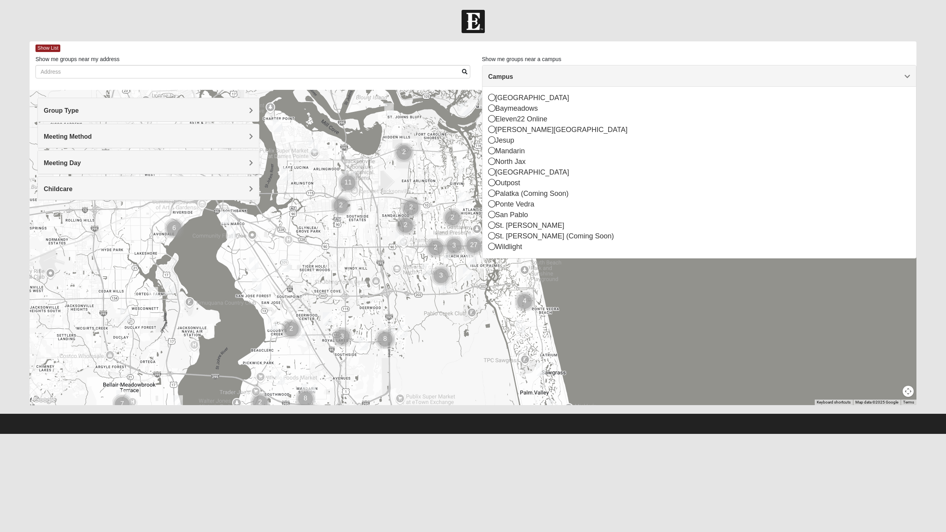
click at [521, 93] on div "Arlington" at bounding box center [699, 98] width 422 height 11
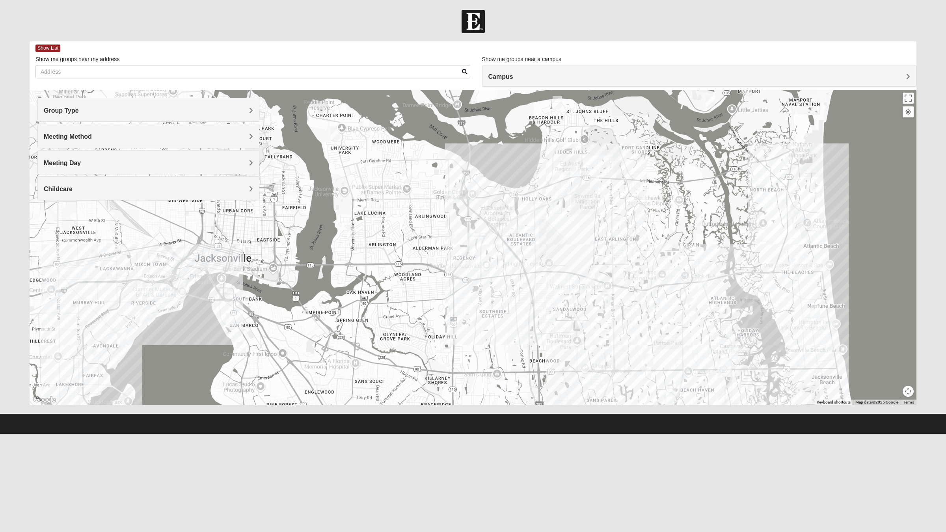
click at [142, 113] on h4 "Group Type" at bounding box center [148, 110] width 209 height 7
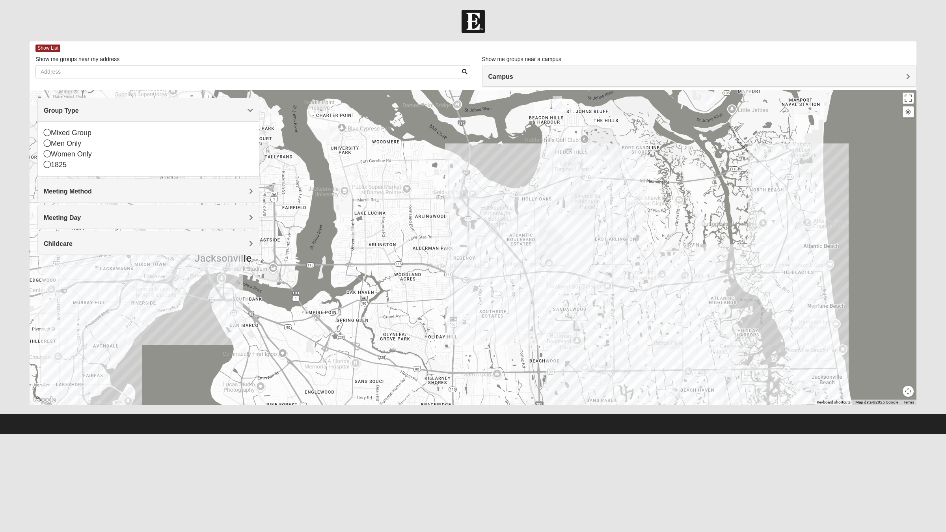
click at [76, 151] on div "Women Only" at bounding box center [148, 154] width 209 height 11
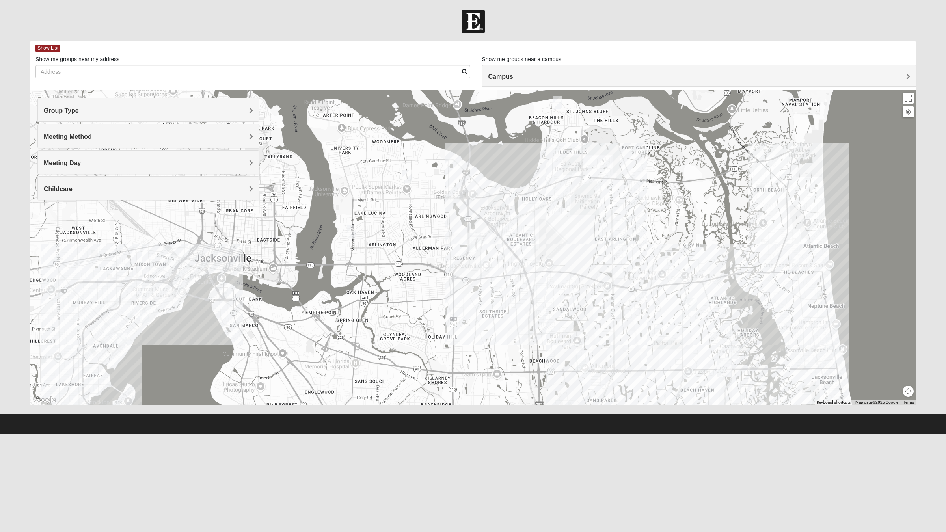
click at [86, 113] on h4 "Group Type" at bounding box center [148, 110] width 209 height 7
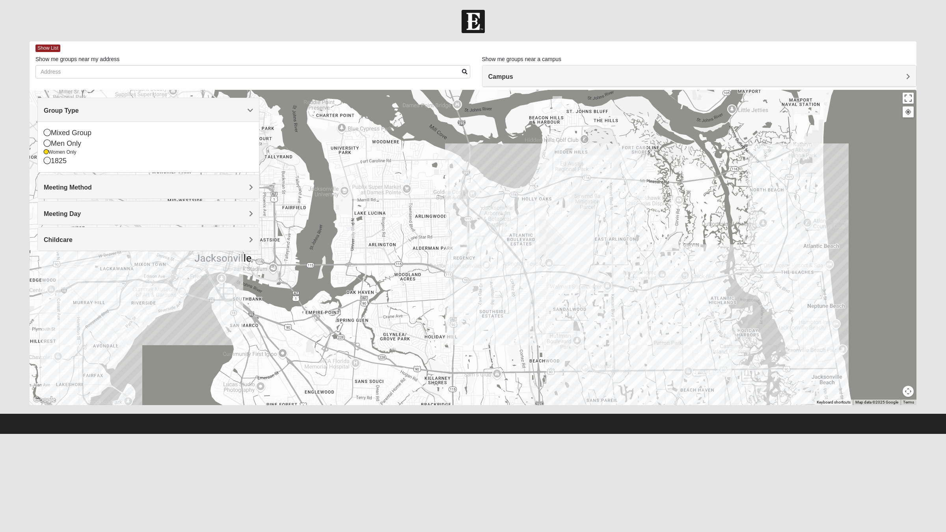
click at [79, 160] on div "1825" at bounding box center [148, 161] width 209 height 11
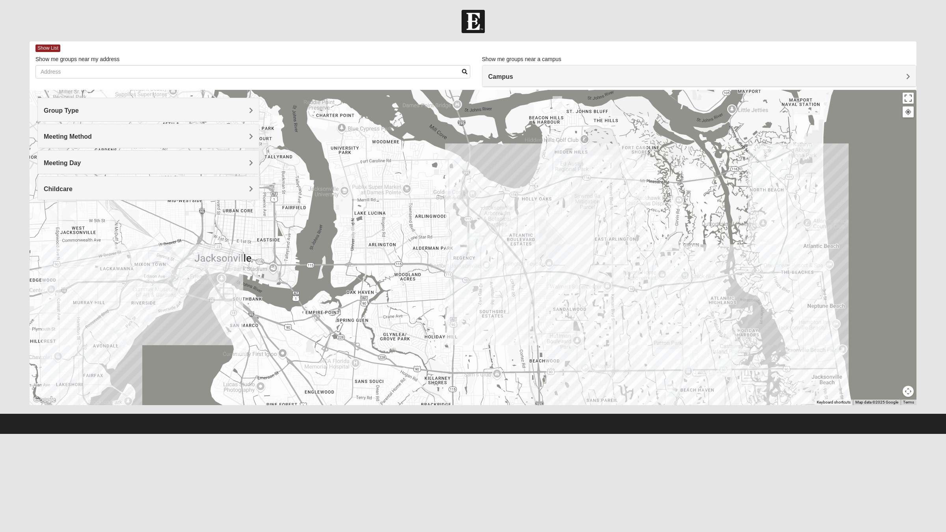
click at [88, 111] on h4 "Group Type" at bounding box center [148, 110] width 209 height 7
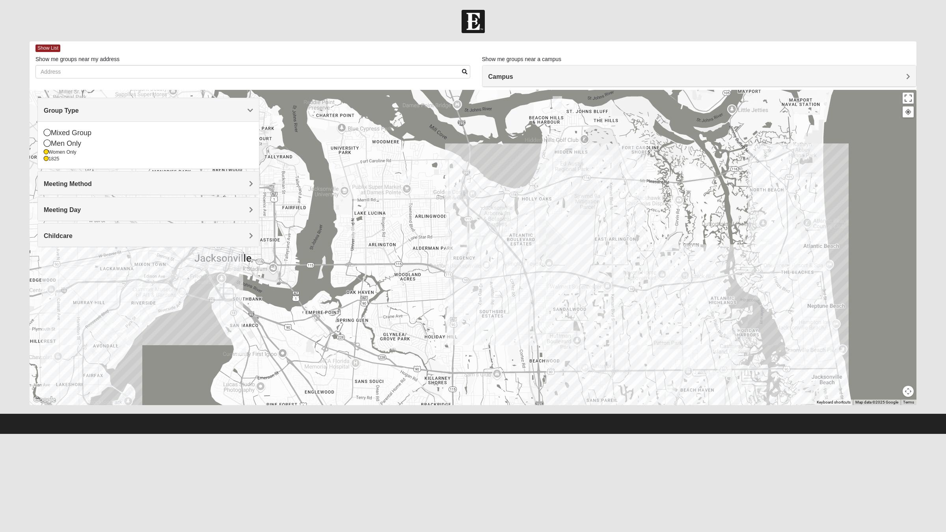
click at [74, 155] on div "Women Only" at bounding box center [148, 152] width 209 height 7
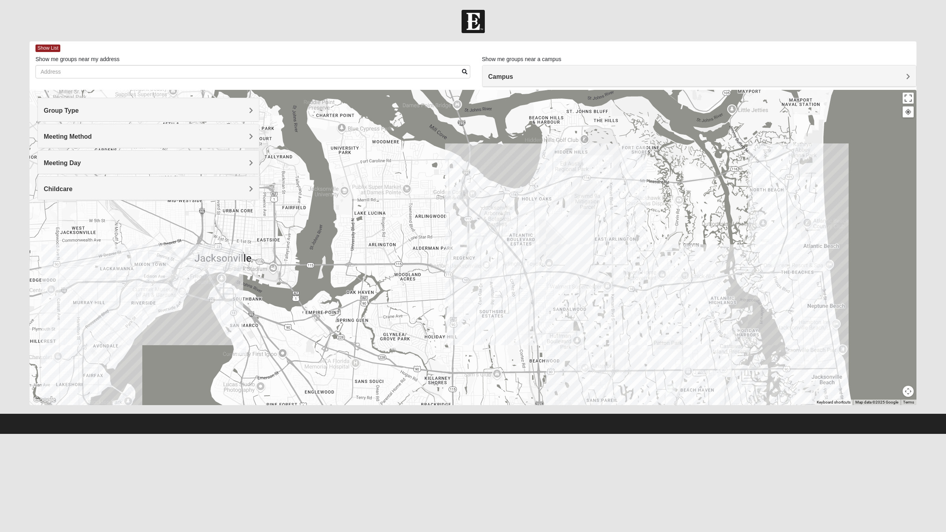
click at [88, 111] on h4 "Group Type" at bounding box center [148, 110] width 209 height 7
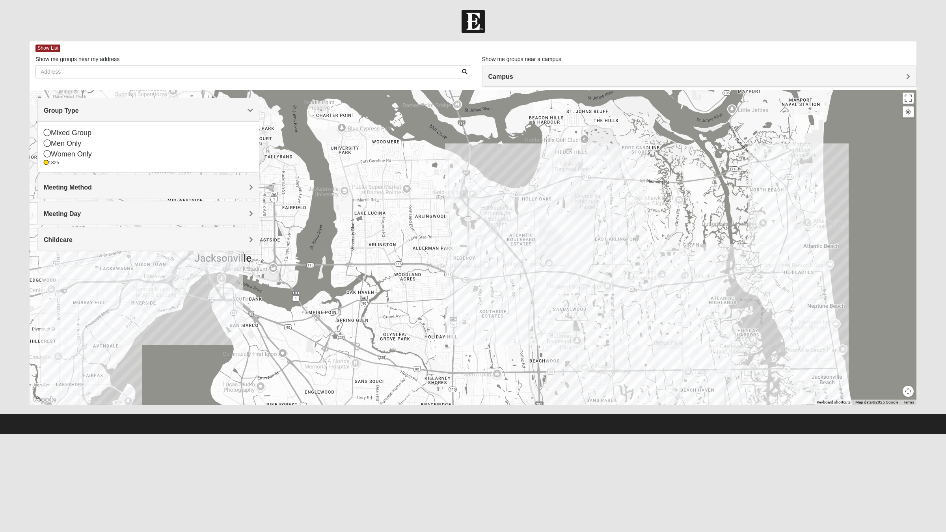
click at [62, 166] on div "1825" at bounding box center [148, 163] width 209 height 7
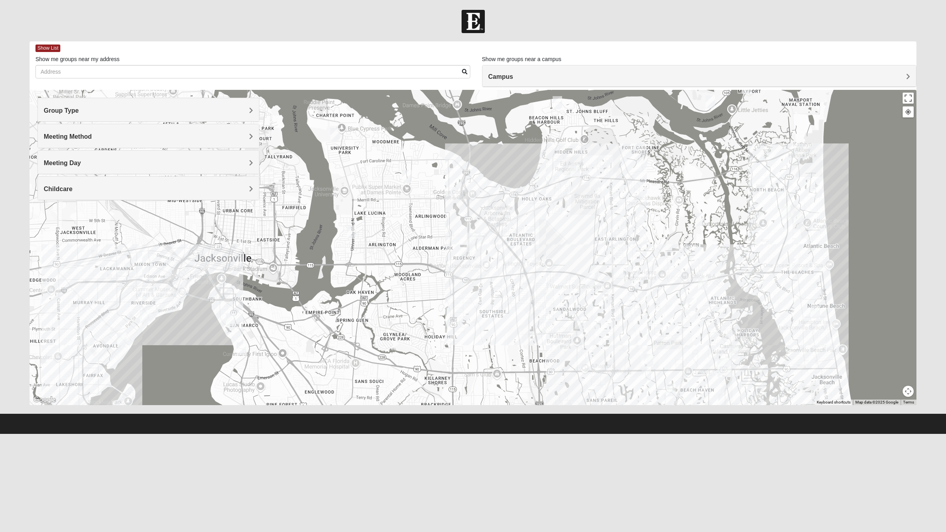
click at [75, 107] on span "Group Type" at bounding box center [61, 110] width 35 height 7
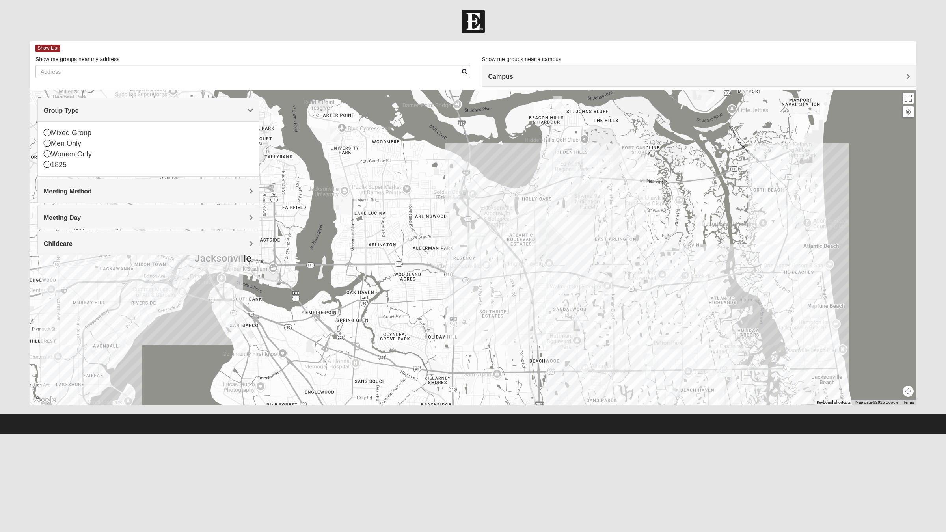
click at [79, 147] on div "Men Only" at bounding box center [148, 143] width 209 height 11
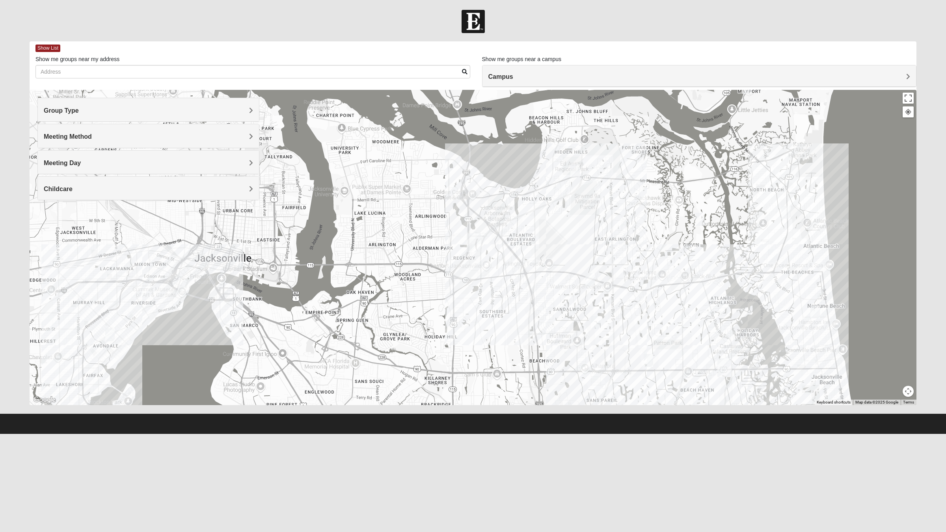
click at [488, 434] on html "Log In Find A Group Error Show List Loading Groups" at bounding box center [473, 217] width 946 height 434
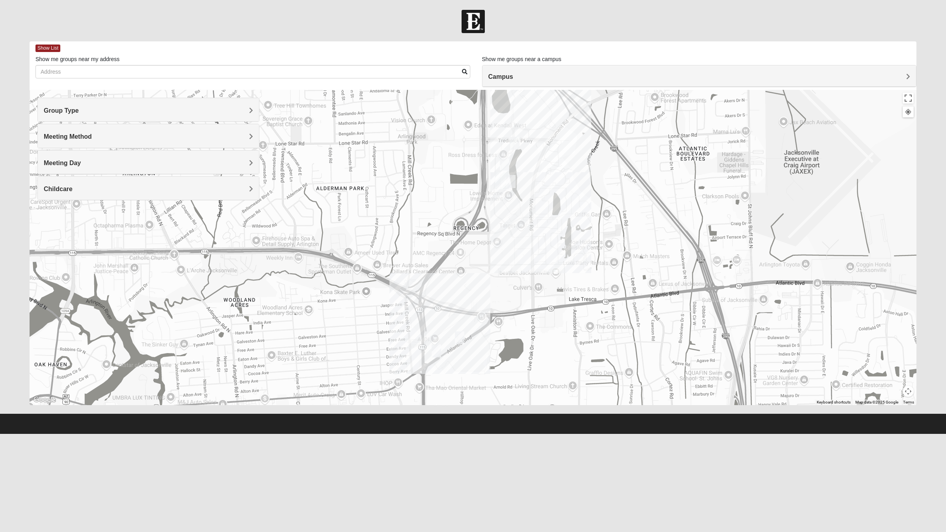
click at [495, 180] on img "Arlington" at bounding box center [502, 179] width 20 height 25
click at [530, 141] on button "Close" at bounding box center [539, 144] width 19 height 19
click at [518, 144] on img "On campus Mens Sitterson 32225" at bounding box center [515, 143] width 16 height 19
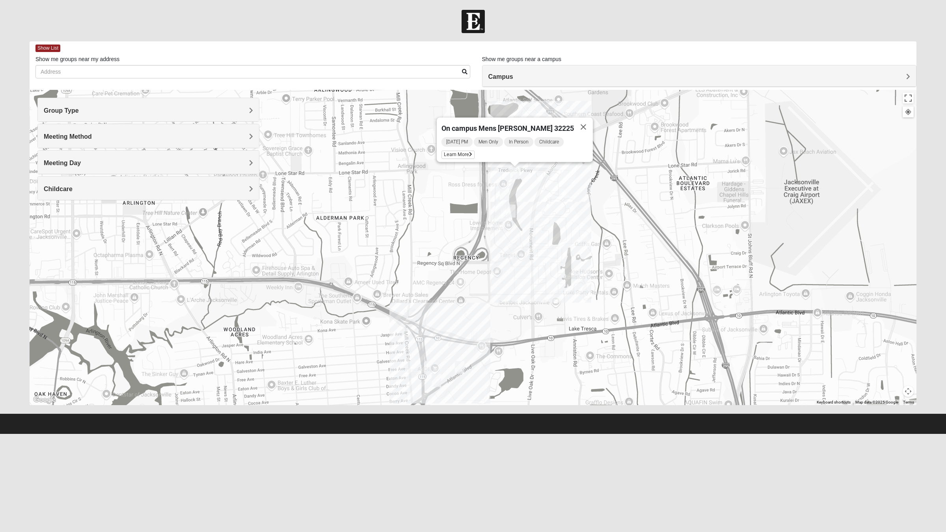
click at [507, 190] on img "On Campus Mens Mollmann 32225" at bounding box center [505, 194] width 16 height 19
click at [515, 214] on img "On Campus Mens Harrison 32225" at bounding box center [511, 210] width 16 height 19
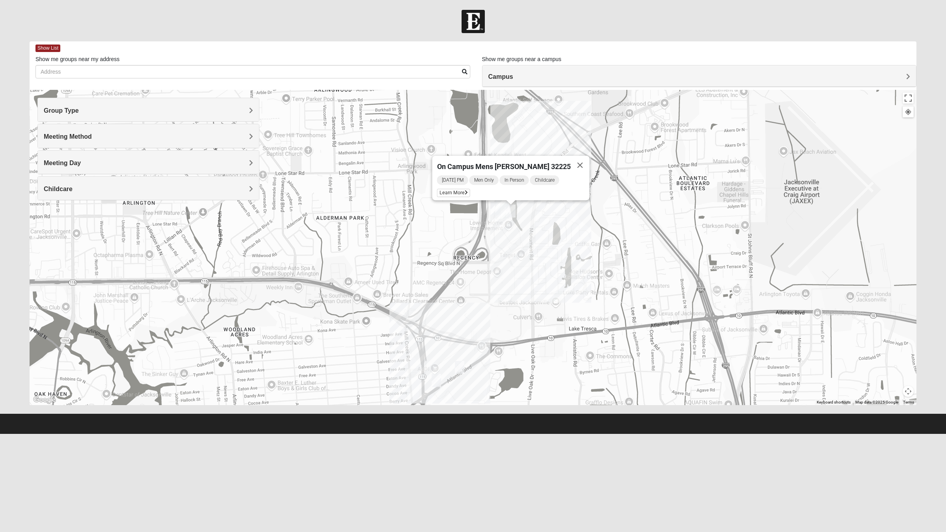
click at [571, 161] on button "Close" at bounding box center [580, 165] width 19 height 19
click at [504, 197] on img "Arlington" at bounding box center [502, 209] width 20 height 25
click at [532, 168] on button "Close" at bounding box center [539, 174] width 19 height 19
click at [505, 188] on img "On Campus Mens Mollmann 32225" at bounding box center [505, 194] width 16 height 19
click at [469, 174] on icon at bounding box center [470, 176] width 3 height 5
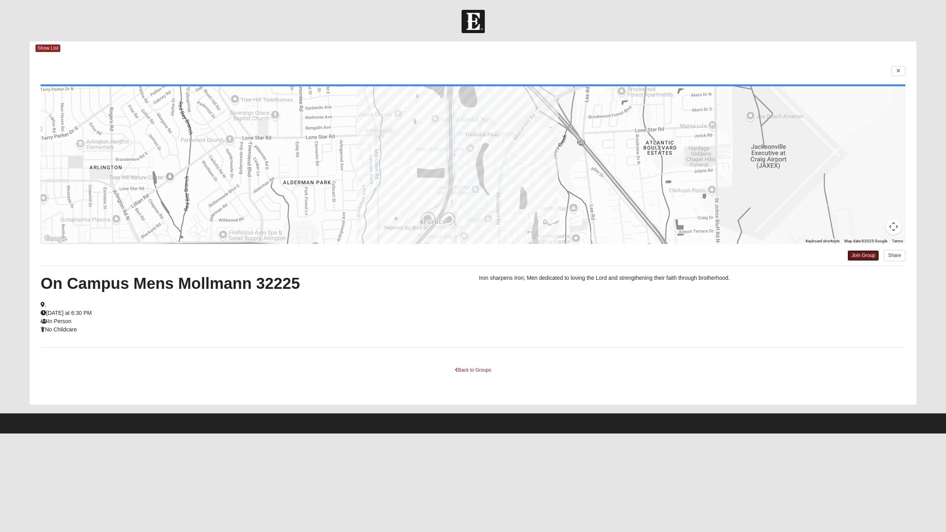
click at [866, 255] on link "Join Group" at bounding box center [863, 255] width 32 height 11
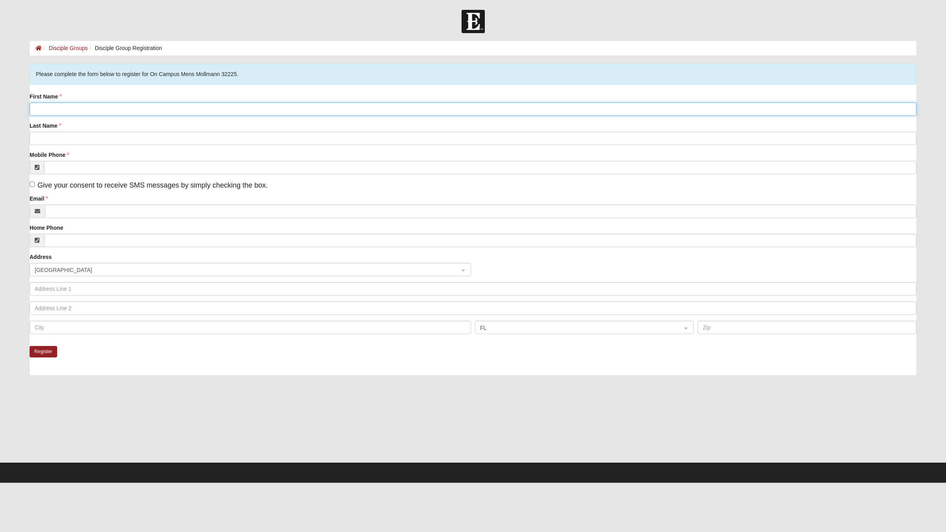
click at [289, 109] on input "First Name" at bounding box center [473, 108] width 887 height 13
type input "CAMERON"
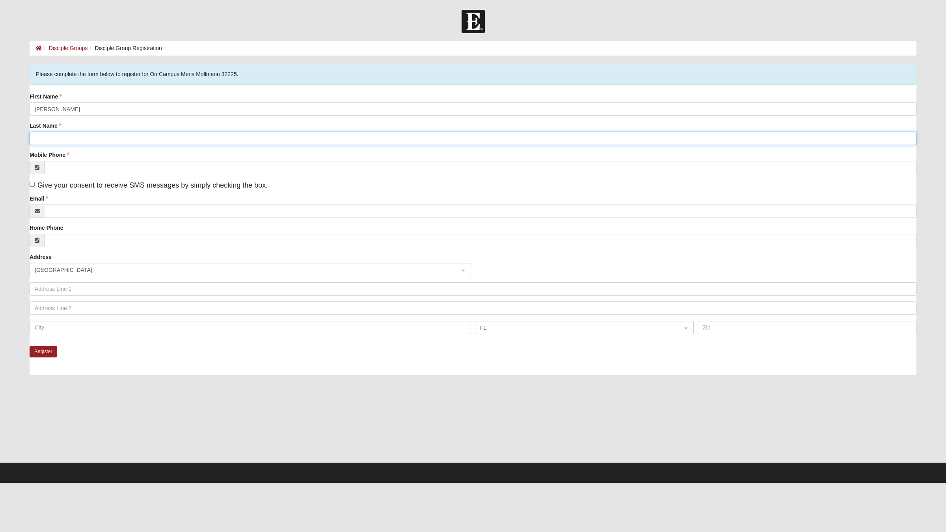
click at [172, 136] on input "Last Name" at bounding box center [473, 138] width 887 height 13
type input "SELF"
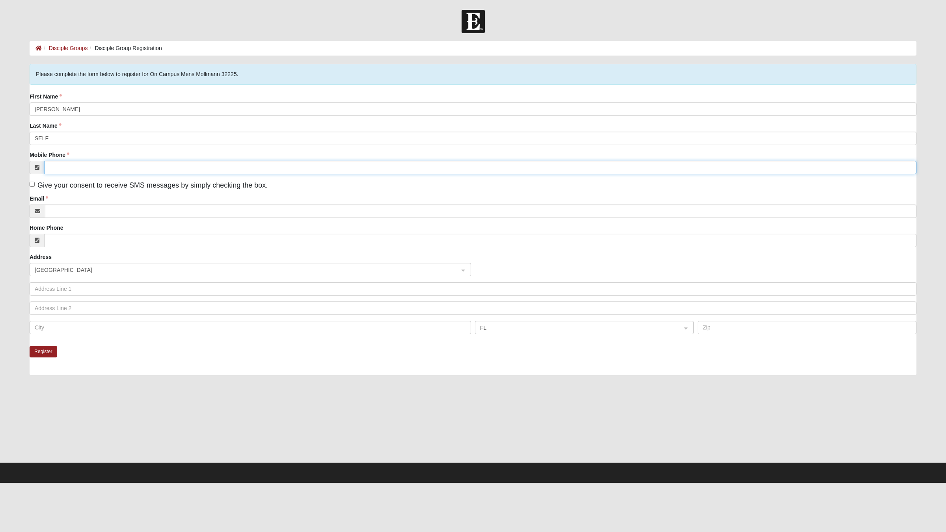
click at [184, 164] on input "Mobile Phone" at bounding box center [480, 167] width 872 height 13
type input "(904) 889-1208"
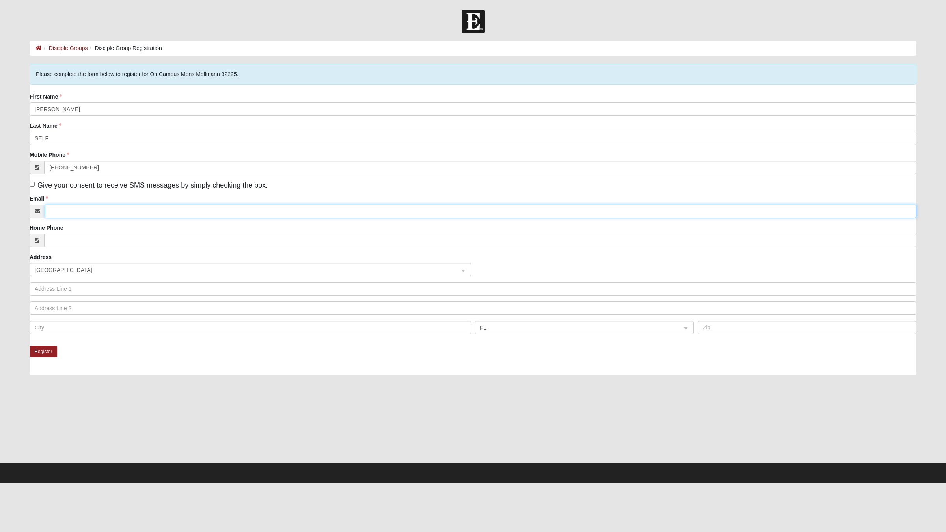
click at [162, 211] on input "Email" at bounding box center [481, 211] width 872 height 13
type input "SELFC3@AUTONATION.com"
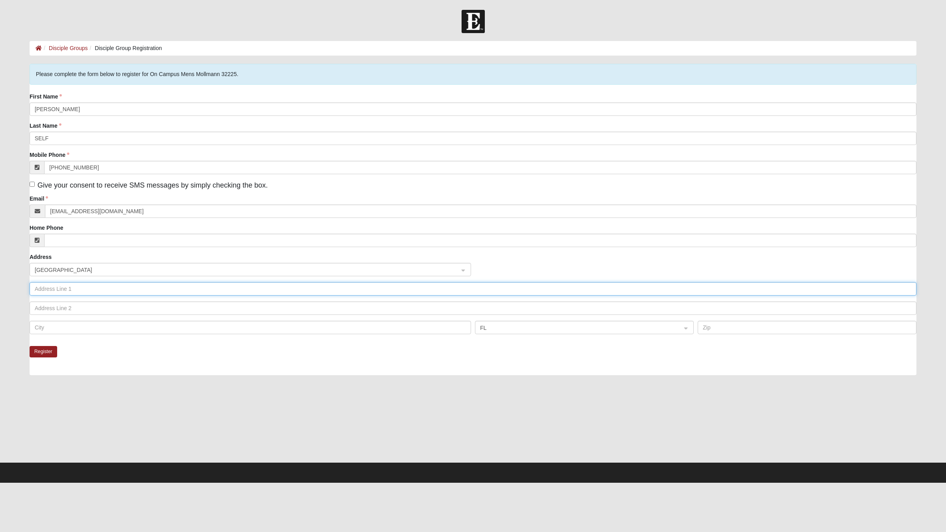
click at [158, 289] on input "text" at bounding box center [473, 288] width 887 height 13
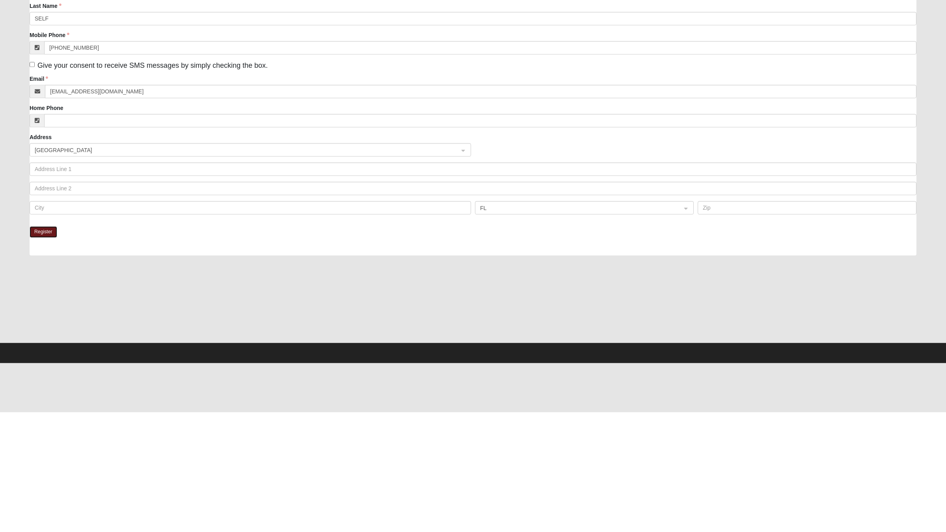
click at [57, 356] on button "Register" at bounding box center [44, 351] width 28 height 11
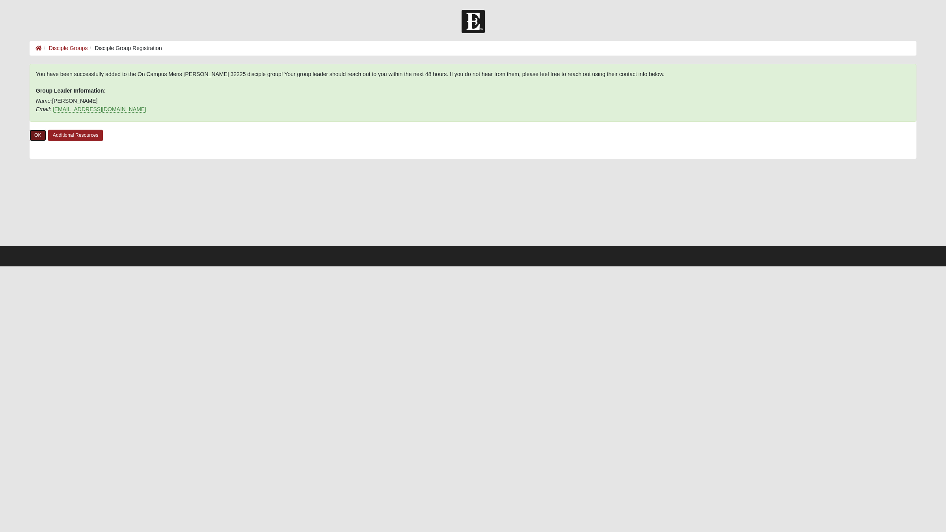
click at [38, 136] on link "OK" at bounding box center [38, 135] width 17 height 11
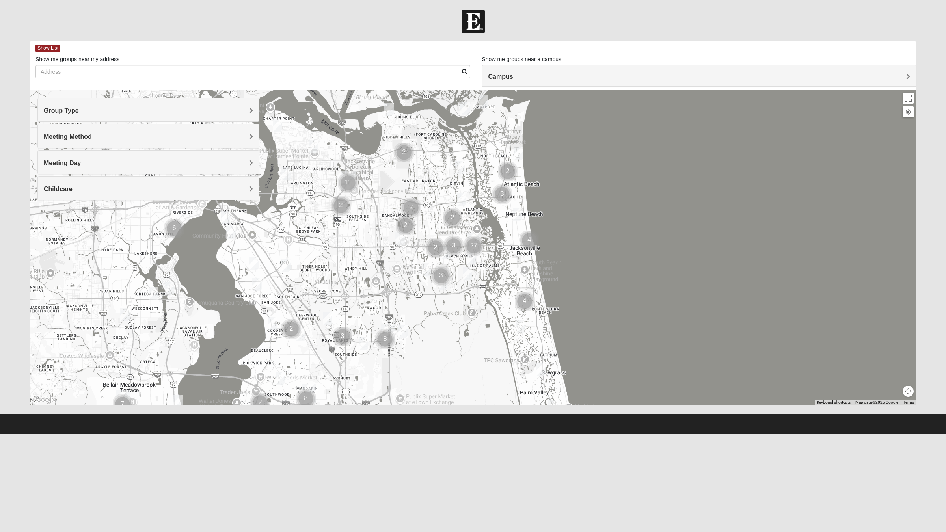
click at [220, 105] on div "Group Type" at bounding box center [148, 109] width 221 height 23
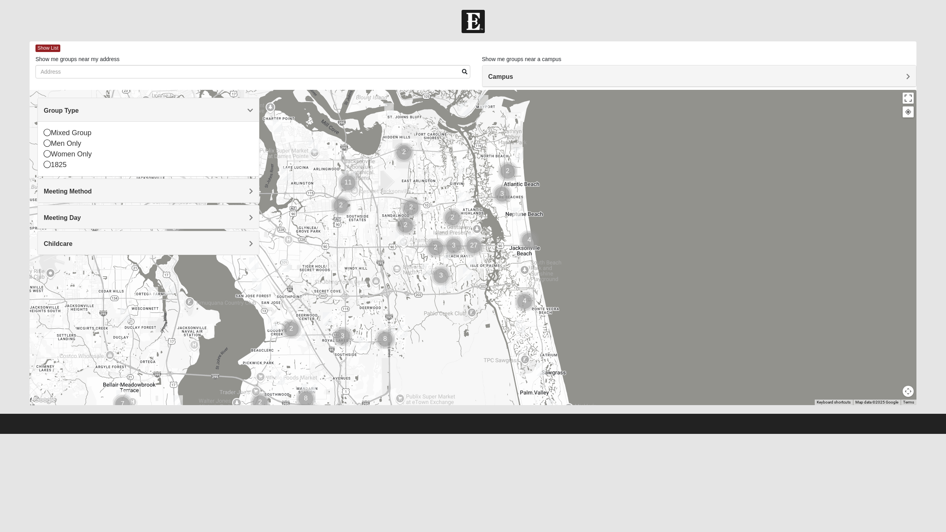
click at [70, 162] on div "1825" at bounding box center [148, 165] width 209 height 11
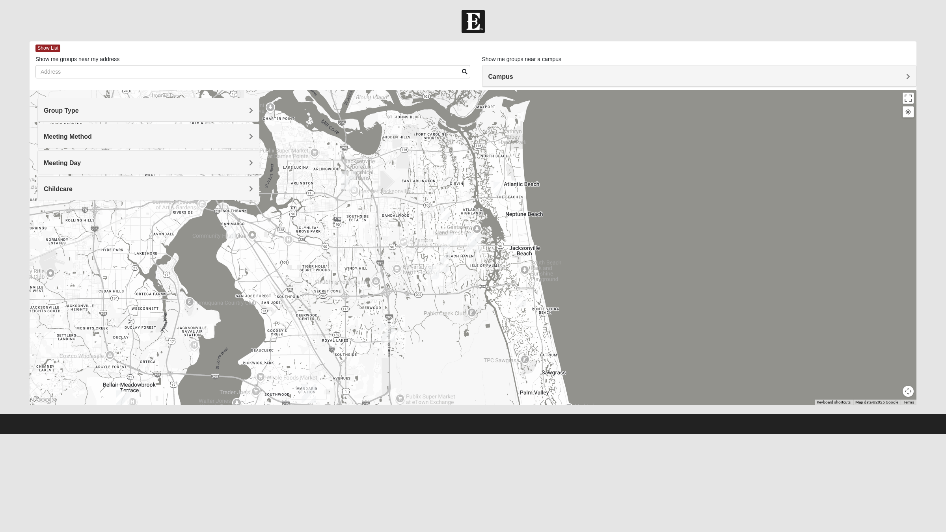
click at [69, 156] on div "Meeting Day" at bounding box center [148, 162] width 221 height 23
click at [115, 115] on div "Group Type" at bounding box center [148, 109] width 221 height 23
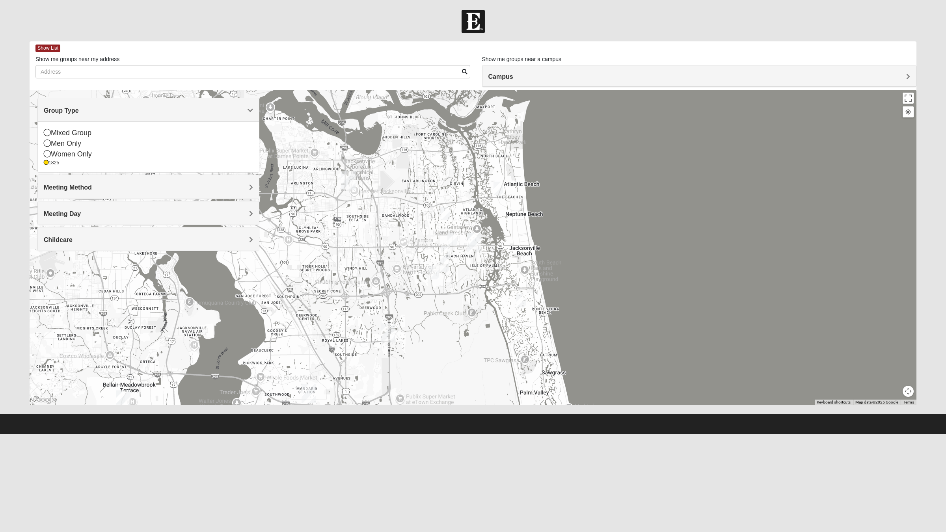
click at [54, 155] on div "Women Only" at bounding box center [148, 154] width 209 height 11
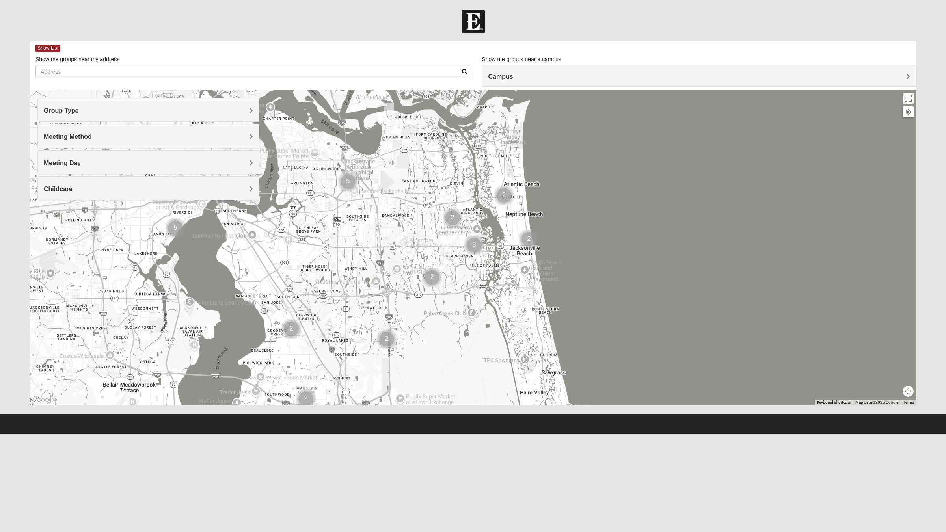
click at [158, 115] on div "Group Type" at bounding box center [148, 109] width 221 height 23
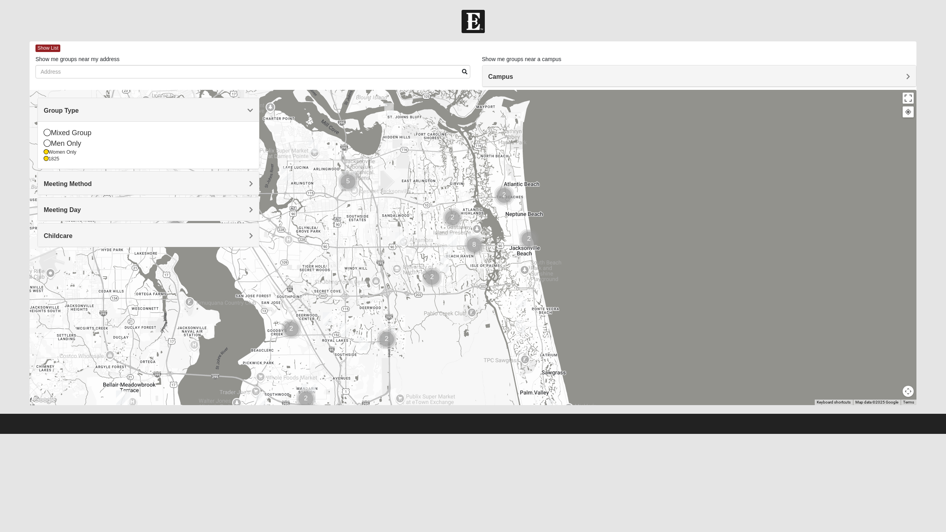
click at [46, 160] on icon at bounding box center [46, 158] width 5 height 5
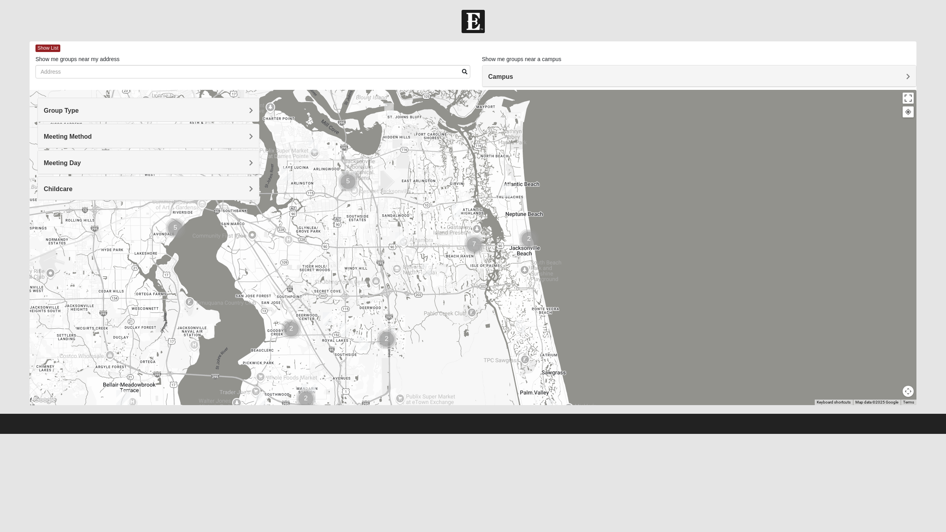
click at [227, 138] on h4 "Meeting Method" at bounding box center [148, 136] width 209 height 7
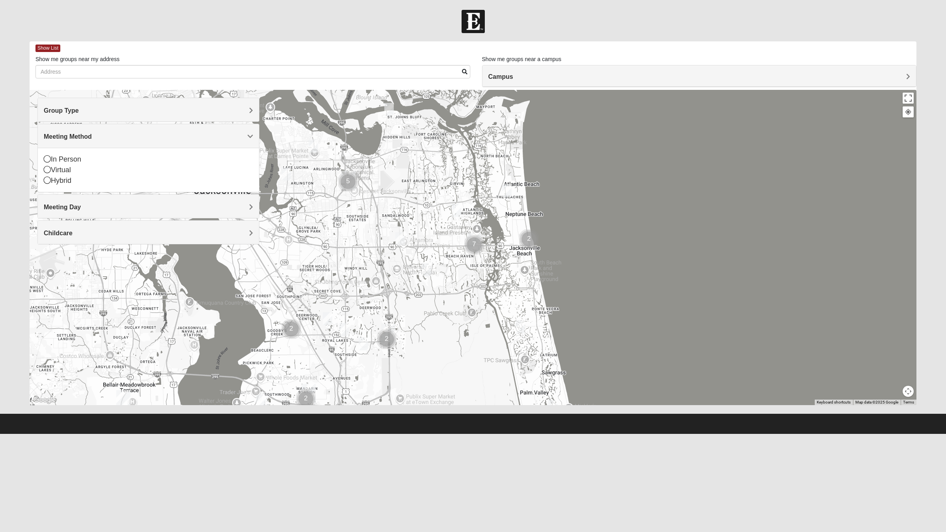
click at [45, 164] on div "In Person" at bounding box center [148, 159] width 209 height 11
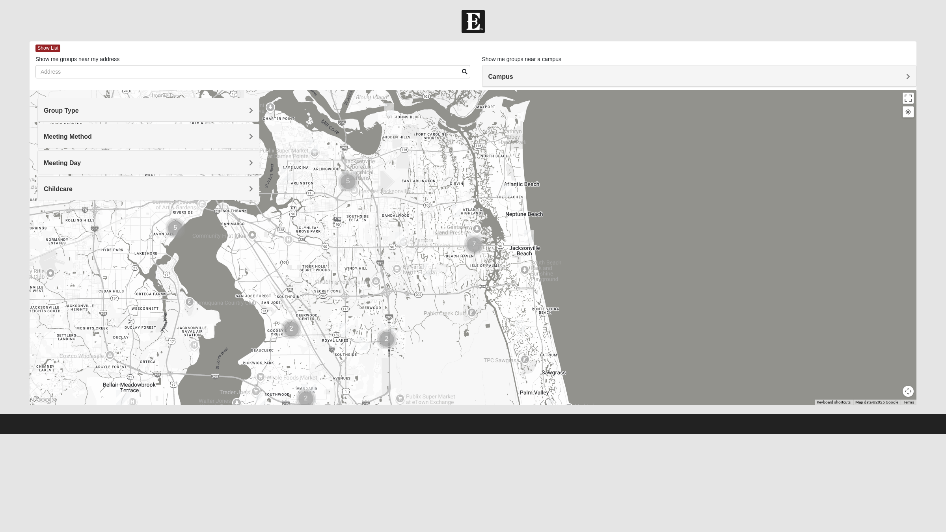
click at [102, 166] on h4 "Meeting Day" at bounding box center [148, 162] width 209 height 7
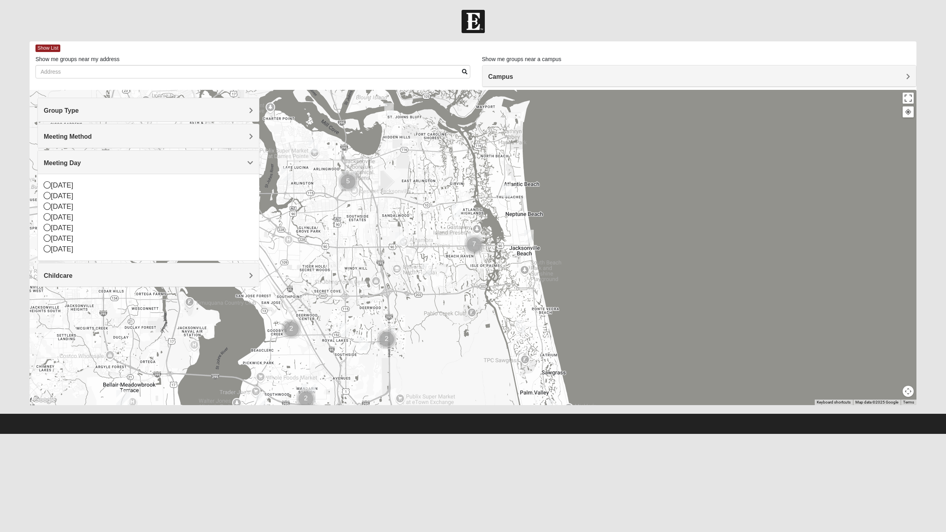
click at [54, 200] on div "Monday" at bounding box center [148, 196] width 209 height 11
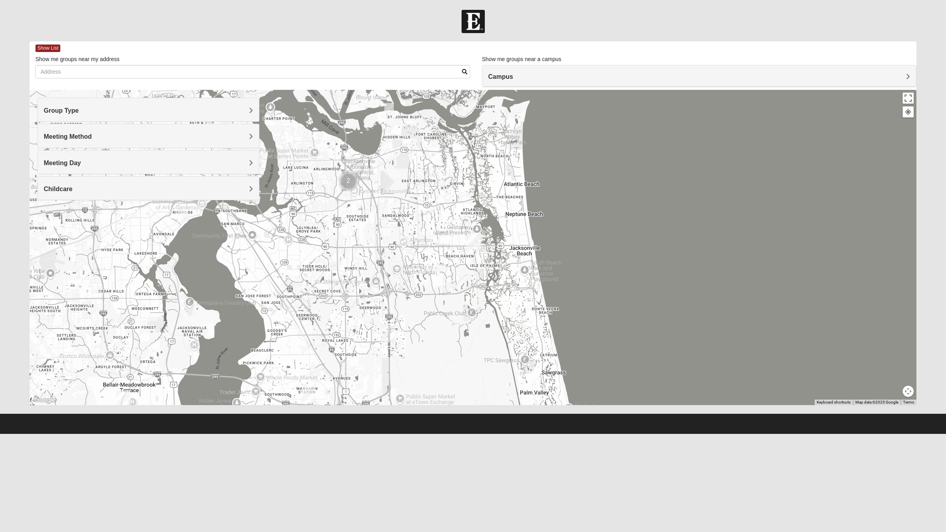
click at [209, 201] on div "Group Type Mixed Group Men Only Women Only 1825 Meeting Method In Person Virtua…" at bounding box center [148, 153] width 222 height 110
click at [142, 196] on div "Childcare" at bounding box center [148, 188] width 221 height 23
click at [50, 225] on div "No" at bounding box center [148, 222] width 209 height 11
click at [458, 71] on input "Show me groups near my address" at bounding box center [252, 71] width 435 height 13
click at [349, 173] on img "Arlington" at bounding box center [348, 180] width 20 height 25
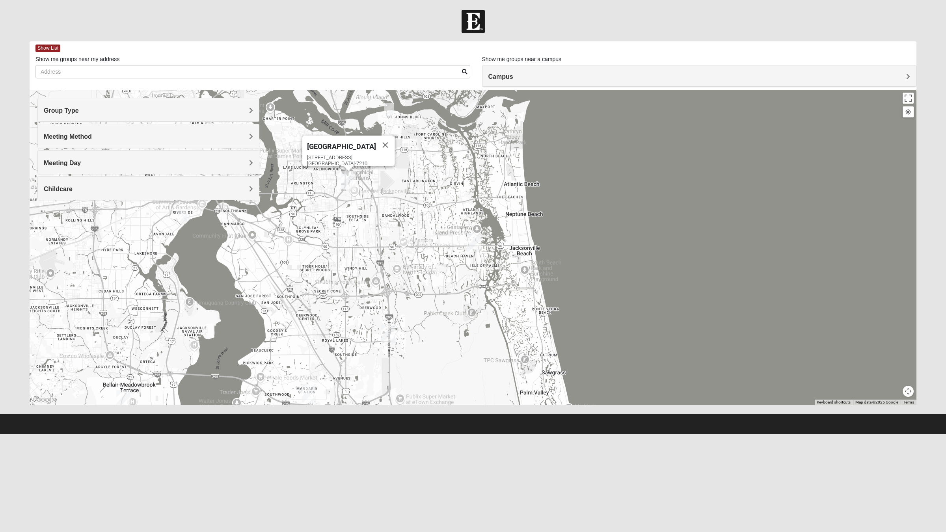
click at [347, 155] on div "651 Commerce Center Dr Jacksonville, FL 32225-7210" at bounding box center [351, 161] width 88 height 12
click at [349, 184] on img "Arlington" at bounding box center [348, 180] width 20 height 25
click at [347, 155] on div "651 Commerce Center Dr Jacksonville, FL 32225-7210" at bounding box center [351, 161] width 88 height 12
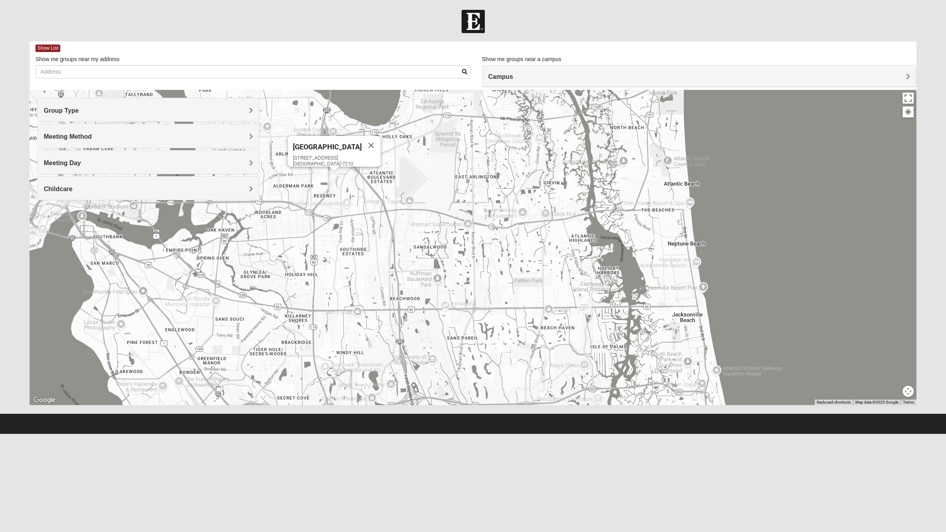
click at [341, 186] on img "Arlington" at bounding box center [334, 180] width 20 height 25
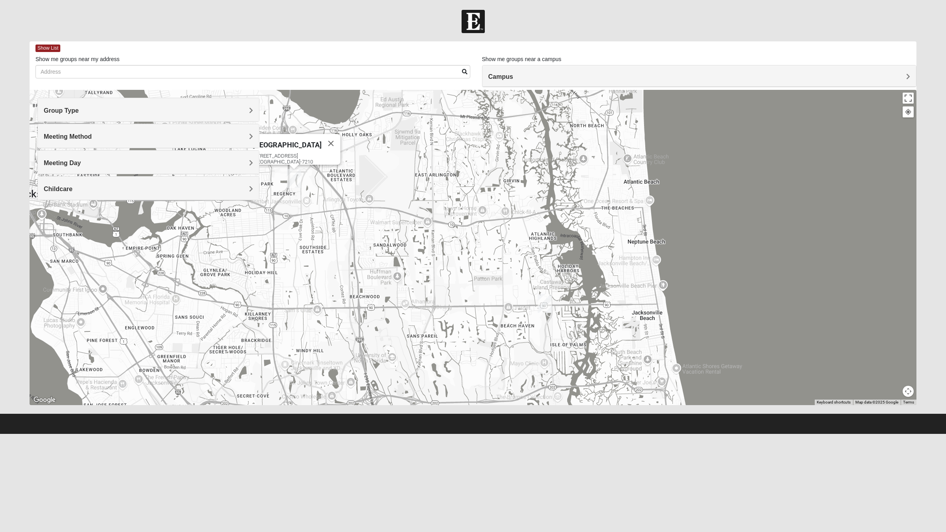
click at [543, 300] on img "San Pablo" at bounding box center [545, 303] width 20 height 25
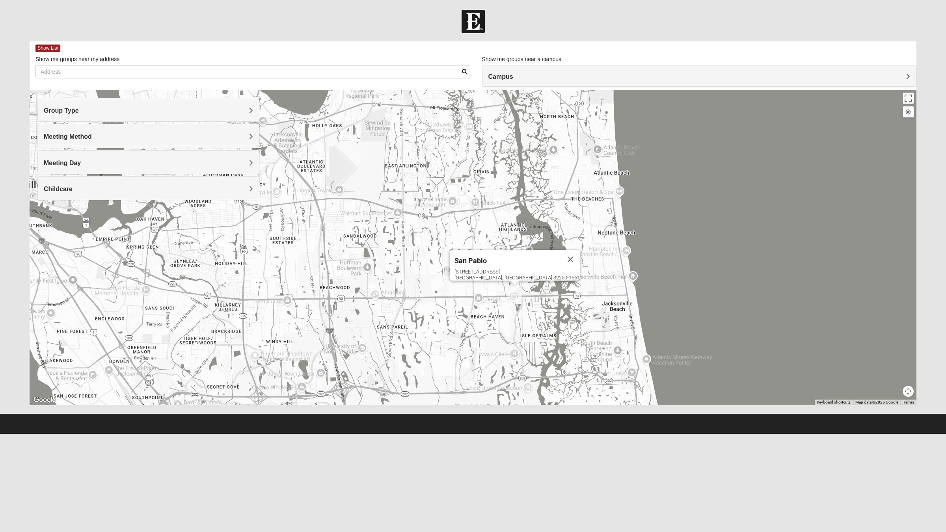
click at [603, 77] on h4 "Campus" at bounding box center [699, 76] width 422 height 7
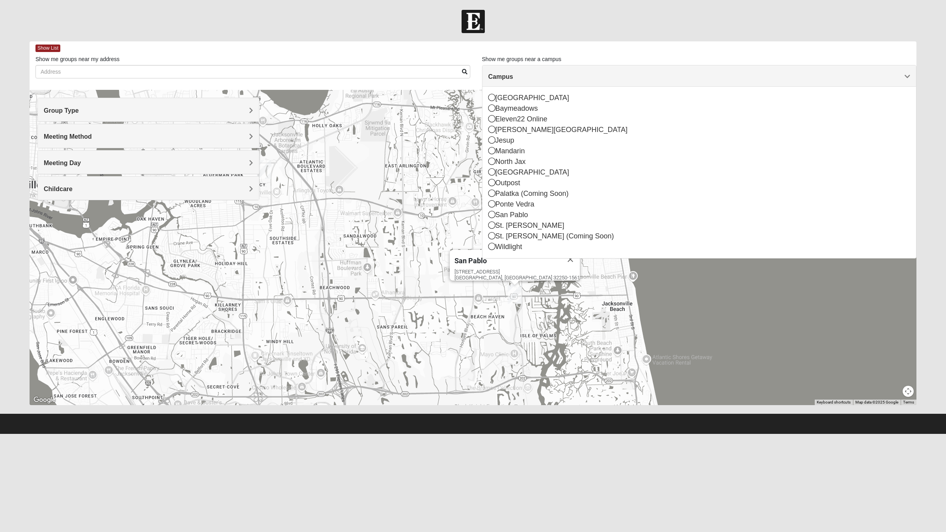
click at [505, 99] on div "Arlington" at bounding box center [699, 98] width 422 height 11
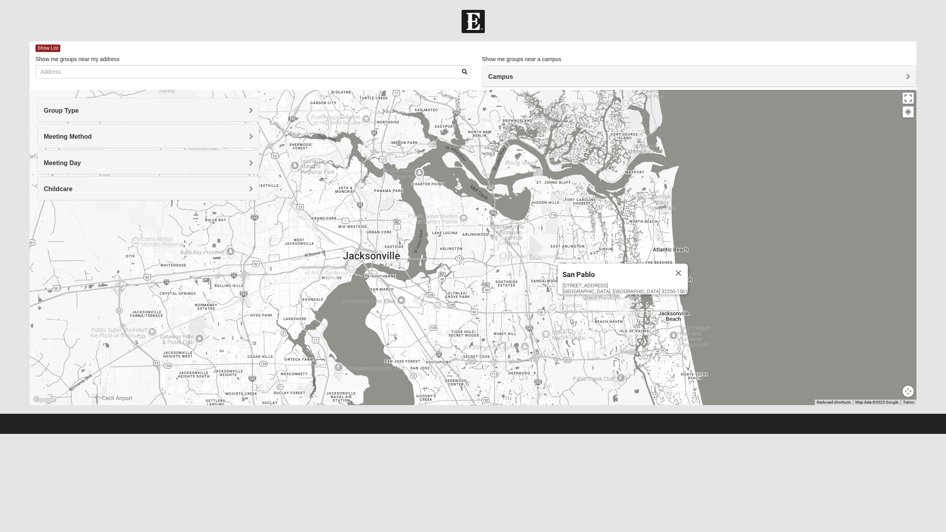
click at [332, 283] on img "Womens VanCuren 32205" at bounding box center [332, 281] width 16 height 19
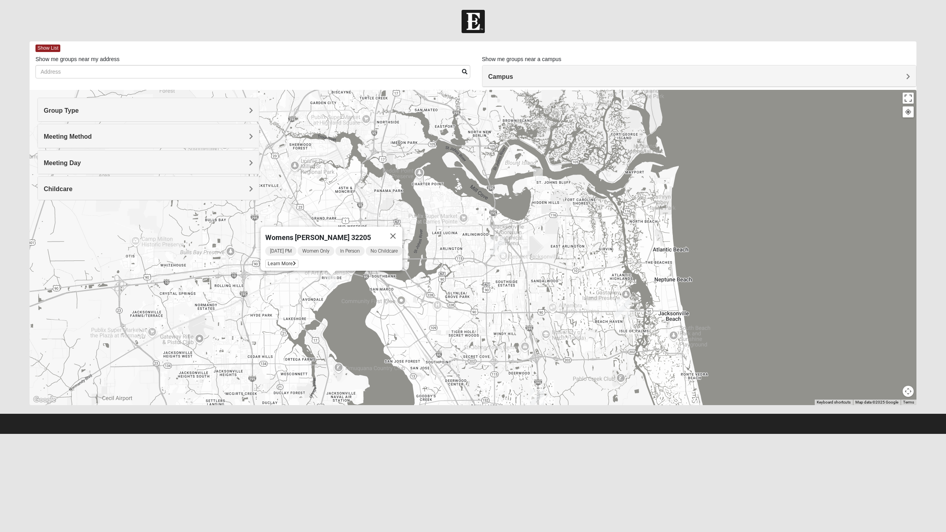
click at [293, 261] on icon at bounding box center [294, 263] width 3 height 5
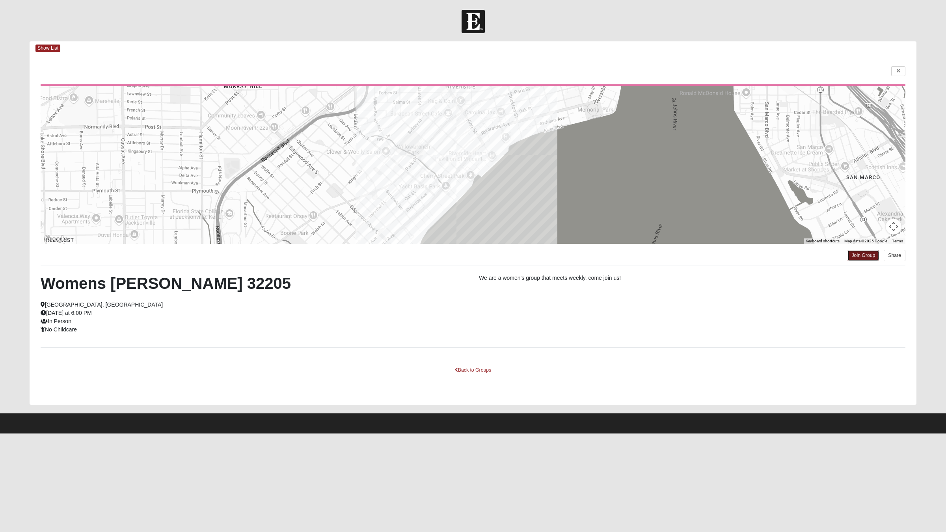
click at [860, 257] on link "Join Group" at bounding box center [863, 255] width 32 height 11
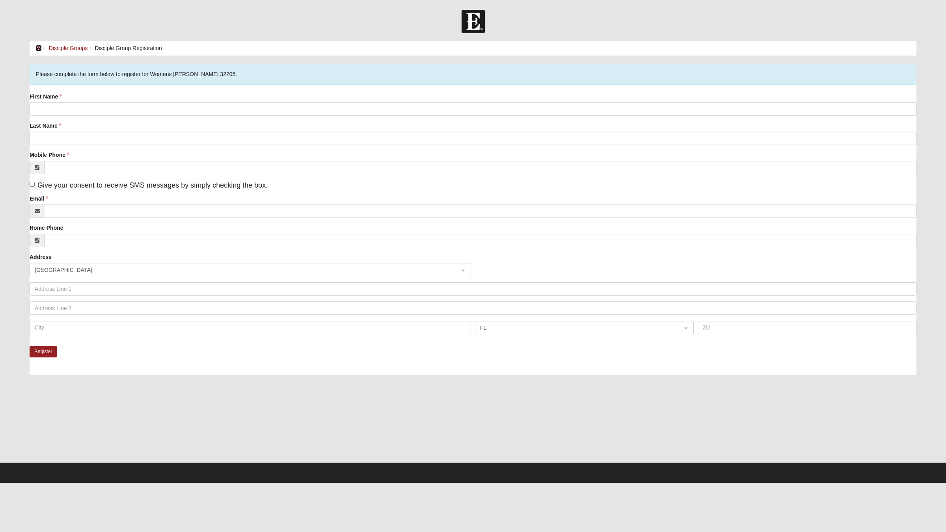
click at [39, 48] on icon at bounding box center [38, 48] width 6 height 6
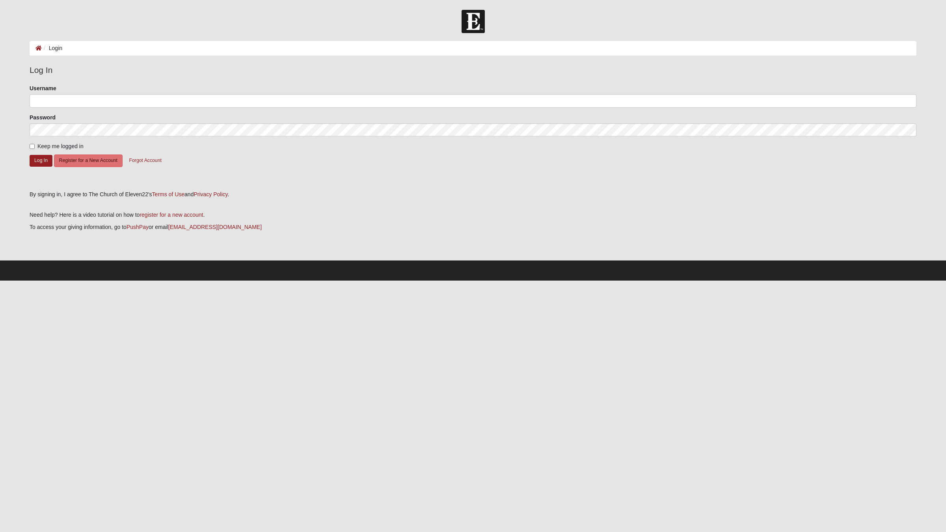
click at [466, 22] on img at bounding box center [473, 21] width 23 height 23
click at [487, 20] on div at bounding box center [473, 21] width 946 height 23
